Goal: Transaction & Acquisition: Purchase product/service

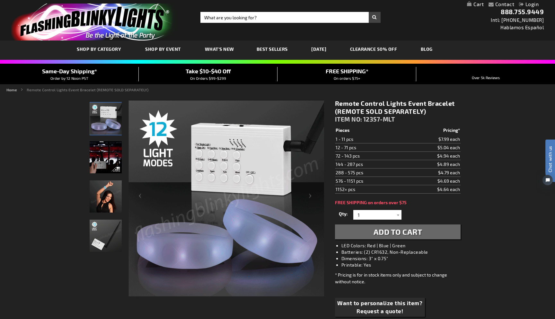
click at [102, 155] on img "Remote Activated LED Bracelets" at bounding box center [106, 157] width 32 height 32
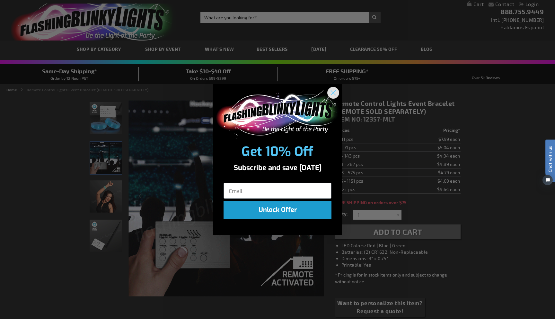
click at [333, 91] on circle "Close dialog" at bounding box center [333, 92] width 11 height 11
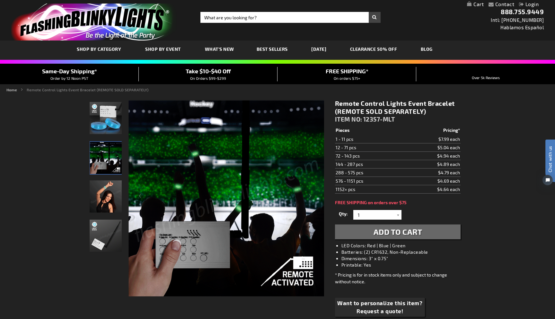
click at [374, 51] on link "CLEARANCE 50% OFF" at bounding box center [373, 49] width 57 height 22
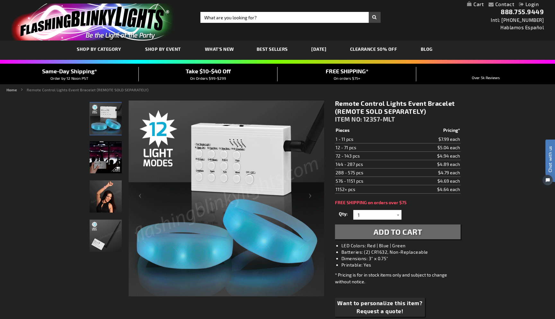
click at [112, 157] on img "Remote Activated LED Bracelets" at bounding box center [106, 157] width 32 height 32
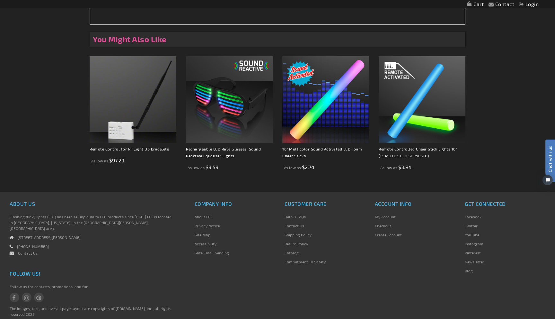
scroll to position [704, 0]
